Goal: Find specific page/section: Find specific page/section

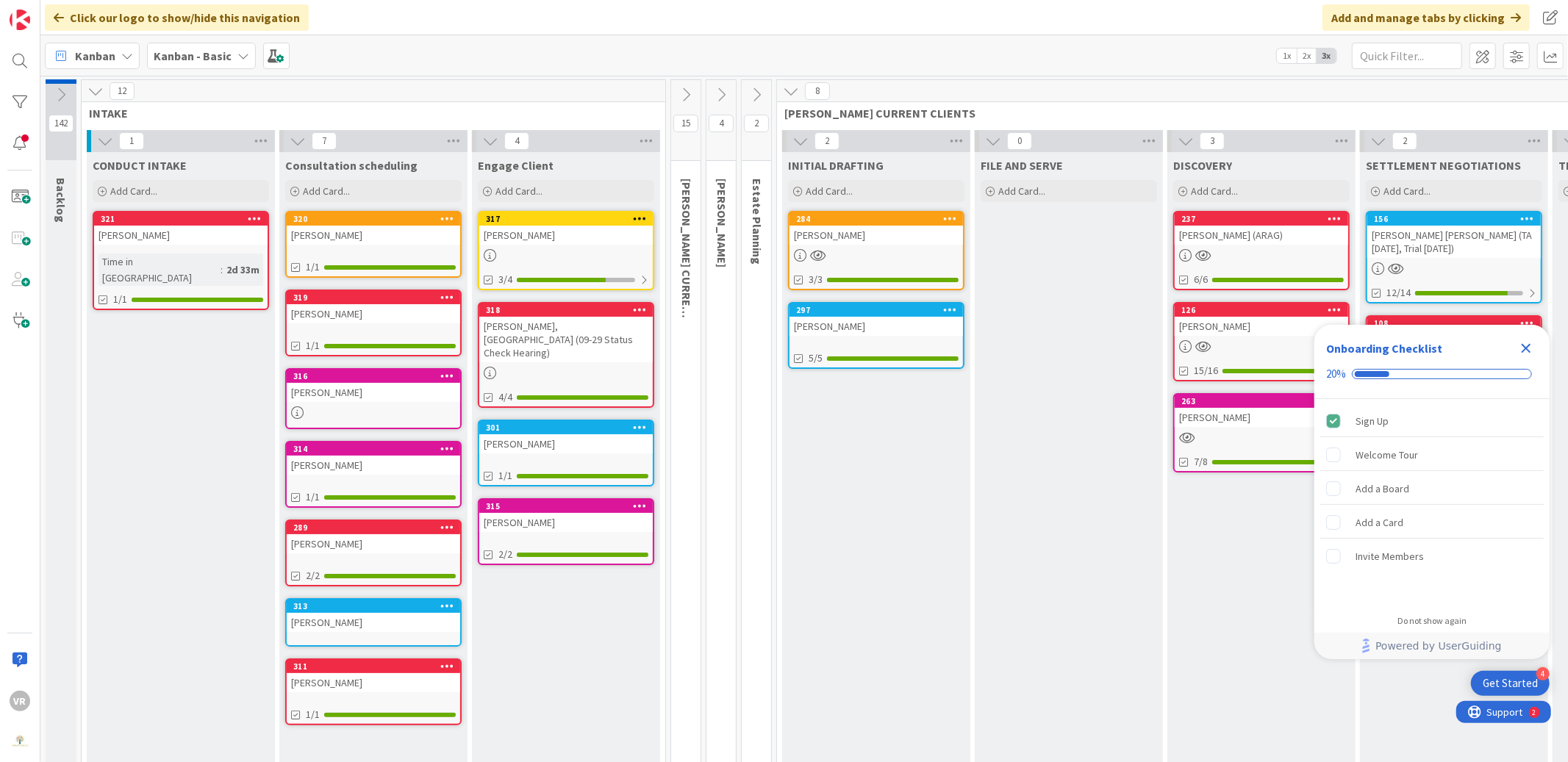
click at [210, 246] on link "321 Taylor, Julia Time in Column : 2d 33m 1/1" at bounding box center [181, 260] width 176 height 99
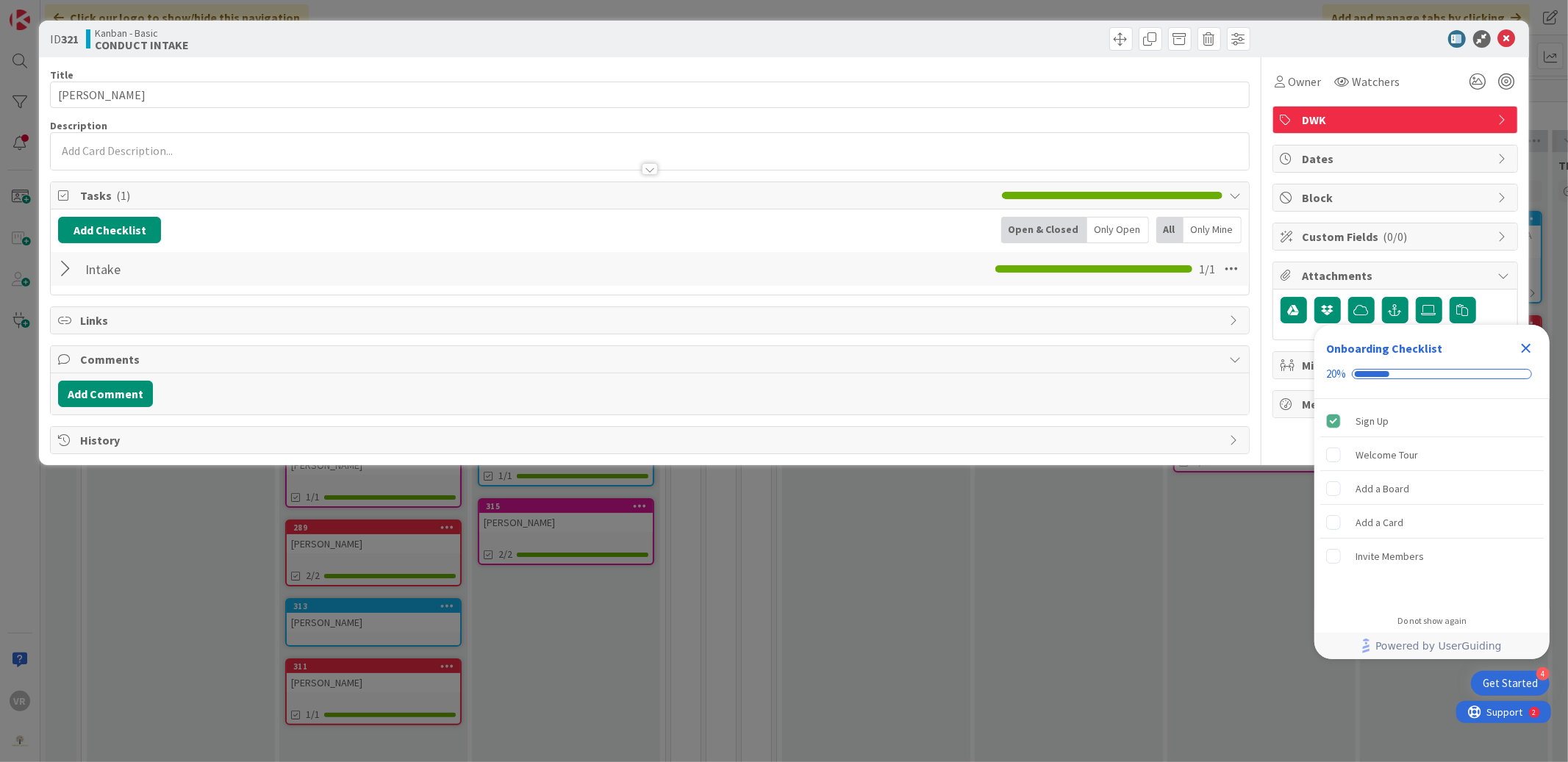
click at [333, 573] on div "ID 321 Kanban - Basic CONDUCT INTAKE Title 13 / 128 Taylor, Julia Description O…" at bounding box center [784, 381] width 1568 height 762
